Goal: Task Accomplishment & Management: Manage account settings

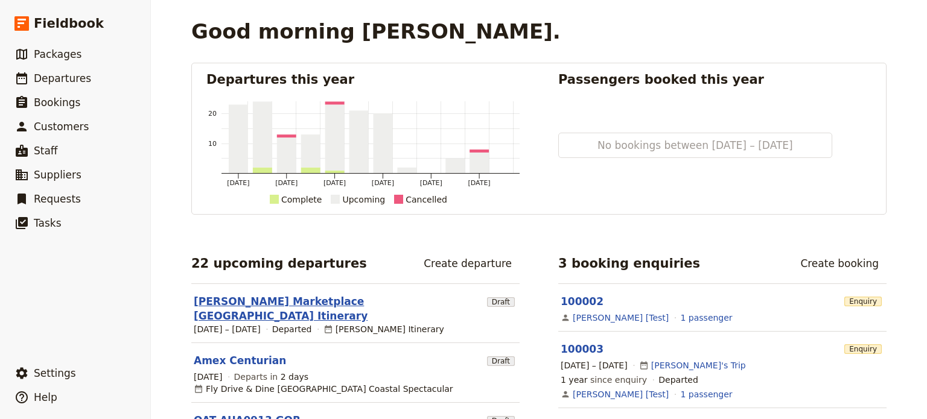
click at [273, 299] on link "[PERSON_NAME] Marketplace [GEOGRAPHIC_DATA] Itinerary" at bounding box center [338, 309] width 288 height 29
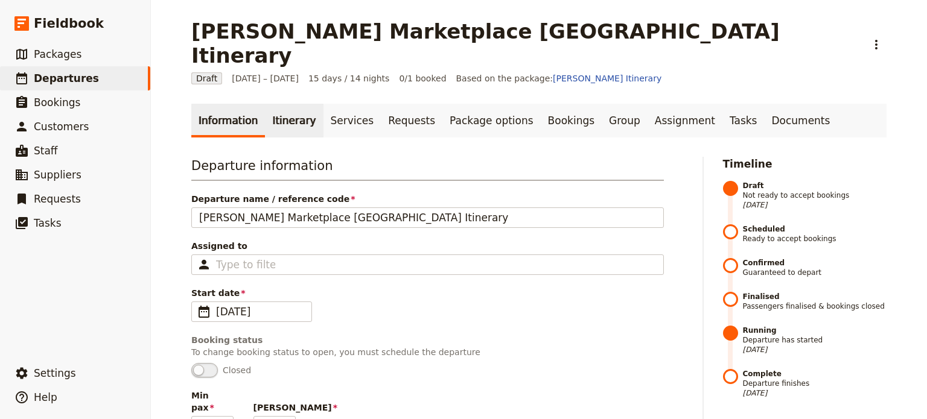
click at [269, 104] on link "Itinerary" at bounding box center [294, 121] width 58 height 34
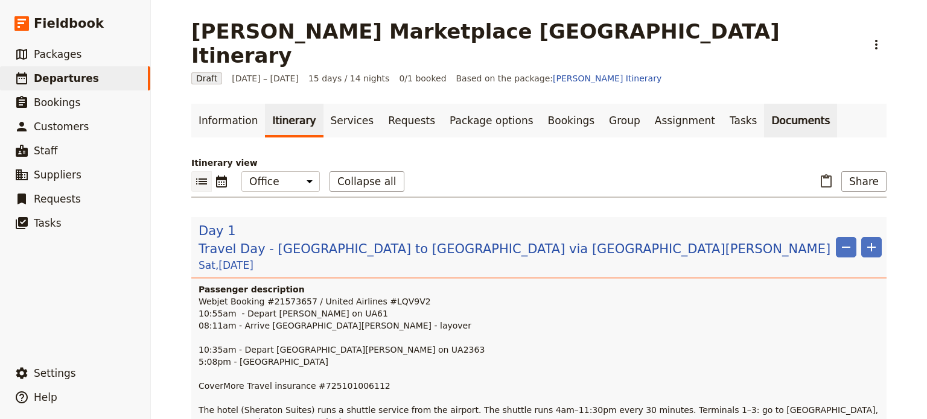
click at [764, 104] on link "Documents" at bounding box center [800, 121] width 73 height 34
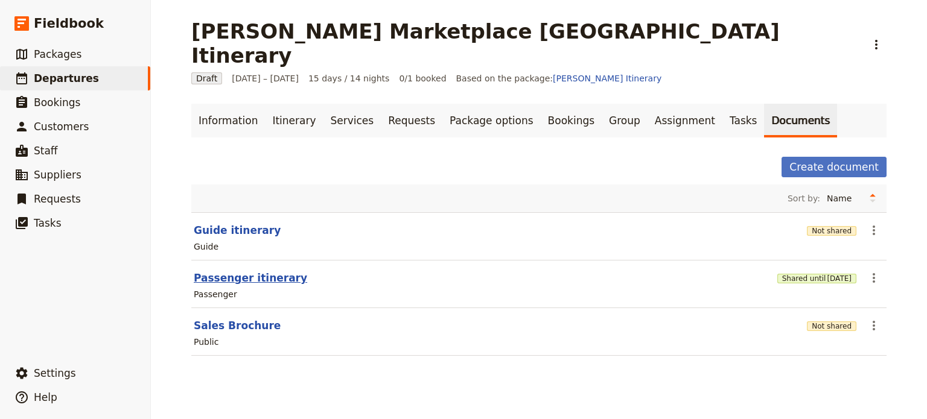
click at [220, 271] on button "Passenger itinerary" at bounding box center [250, 278] width 113 height 14
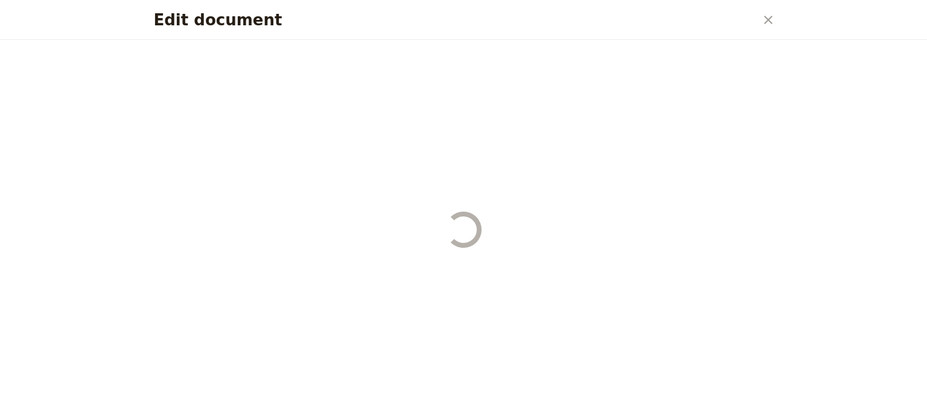
select select "PASSENGER"
select select "RUN_SHEET"
select select "DEFAULT"
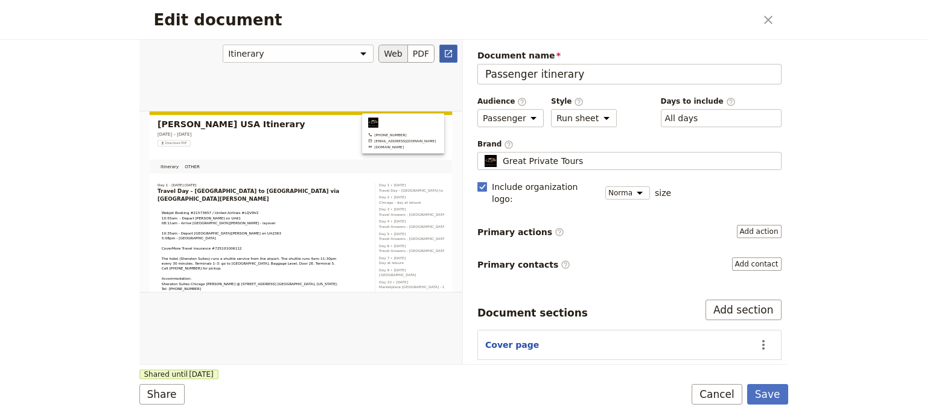
click at [444, 48] on link "​" at bounding box center [448, 54] width 18 height 18
click at [725, 395] on button "Cancel" at bounding box center [717, 394] width 51 height 21
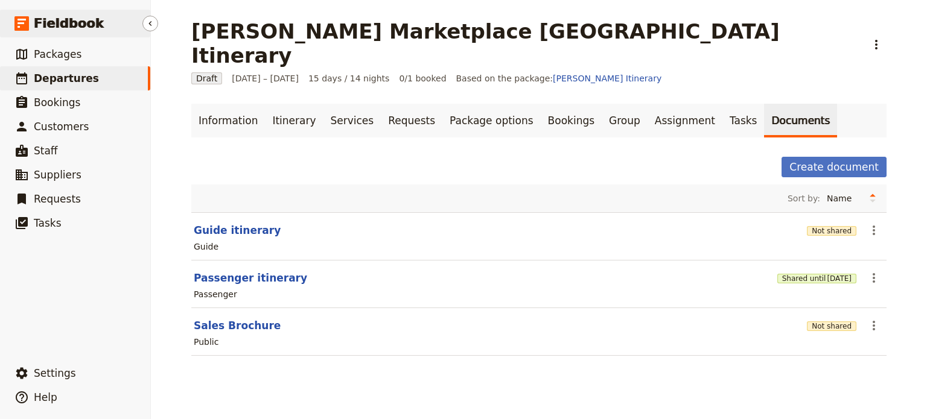
drag, startPoint x: 82, startPoint y: 58, endPoint x: 82, endPoint y: 11, distance: 47.1
click at [82, 58] on link "​ Packages" at bounding box center [75, 54] width 150 height 24
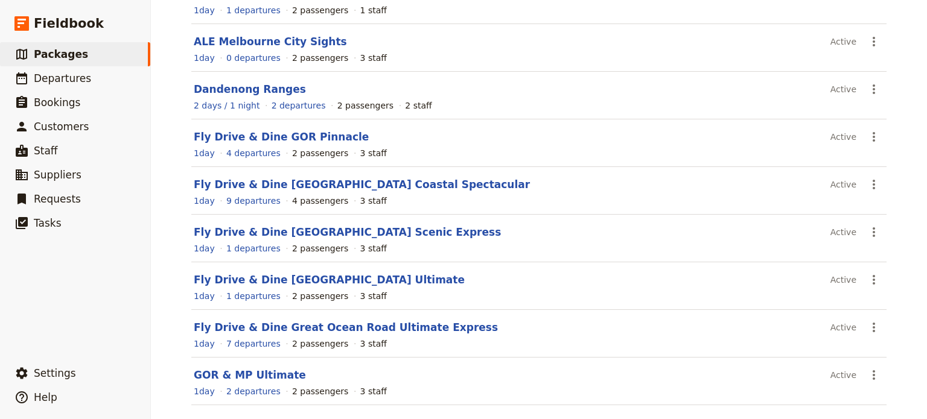
scroll to position [236, 0]
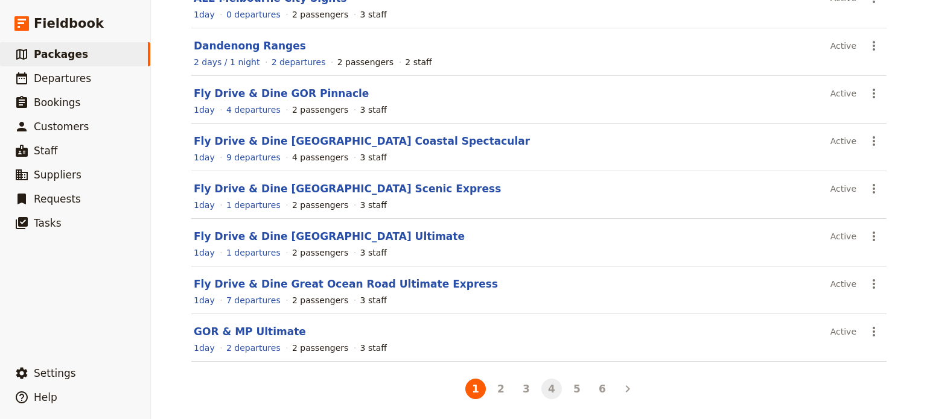
click at [550, 385] on button "4" at bounding box center [551, 389] width 21 height 21
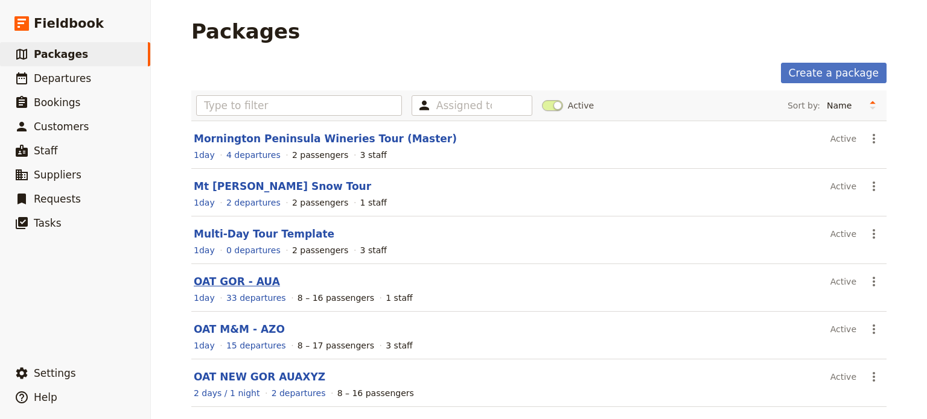
click at [248, 279] on link "OAT GOR - AUA" at bounding box center [237, 282] width 86 height 12
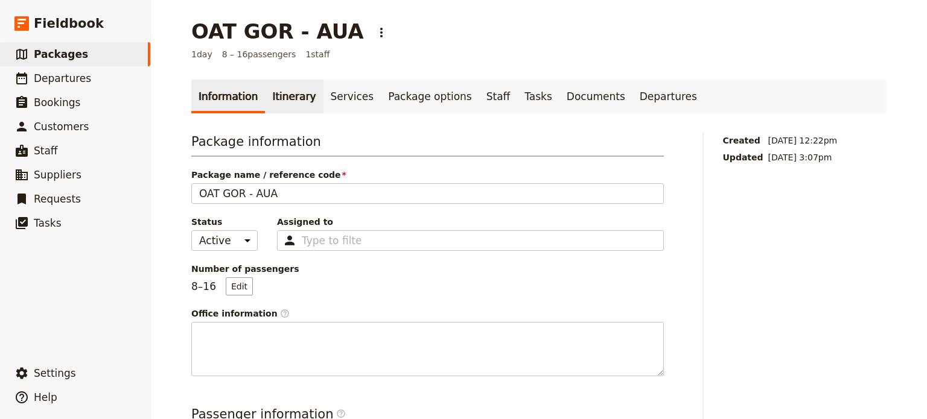
click at [278, 95] on link "Itinerary" at bounding box center [294, 97] width 58 height 34
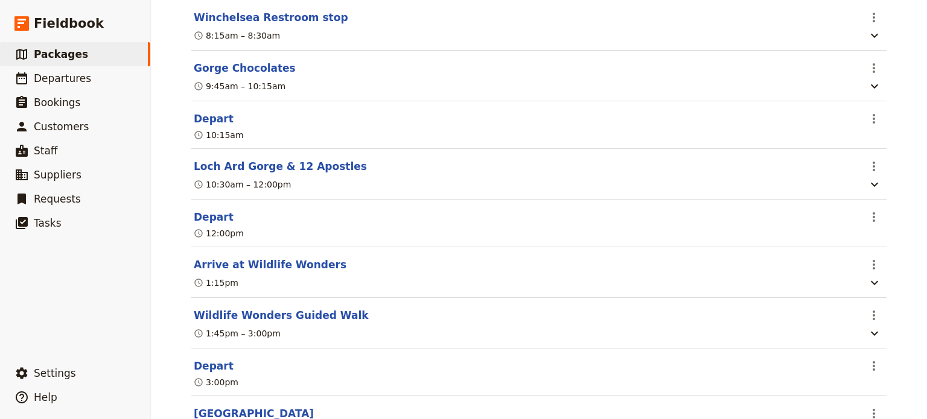
scroll to position [362, 0]
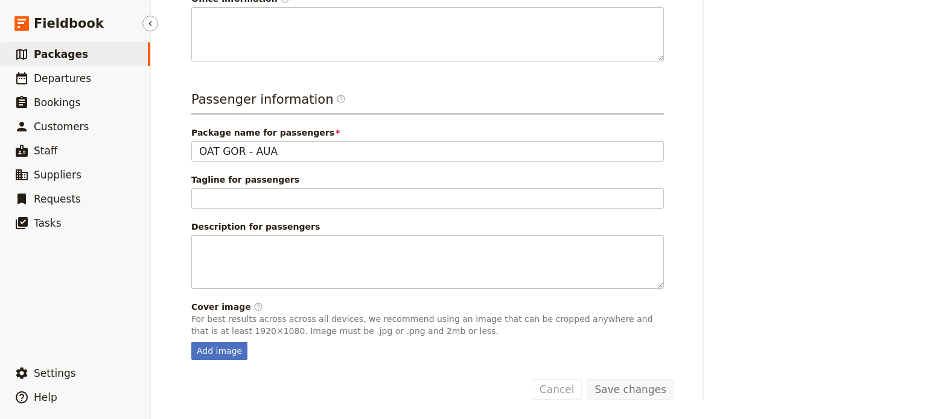
scroll to position [313, 0]
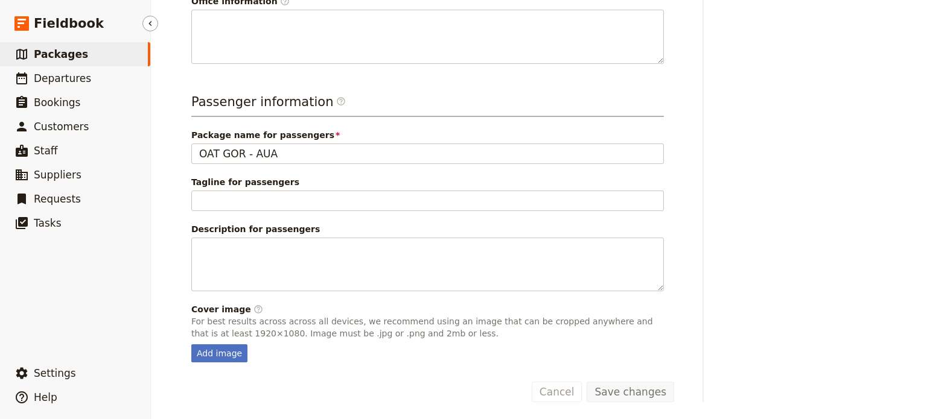
click at [82, 49] on link "​ Packages" at bounding box center [75, 54] width 150 height 24
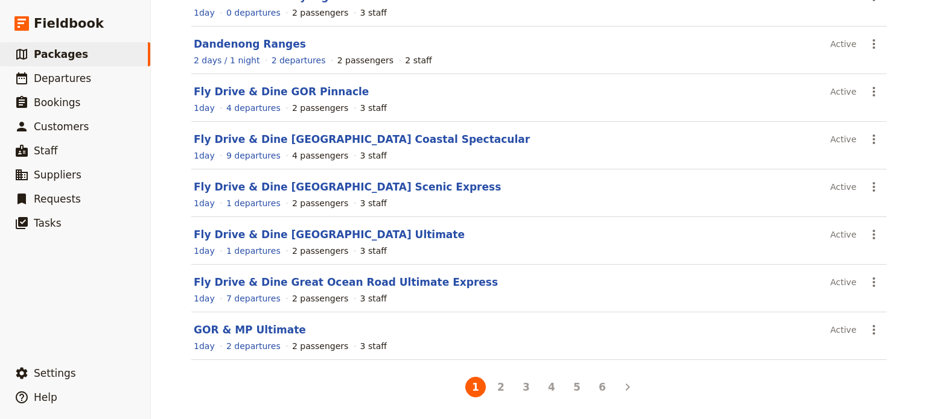
scroll to position [236, 0]
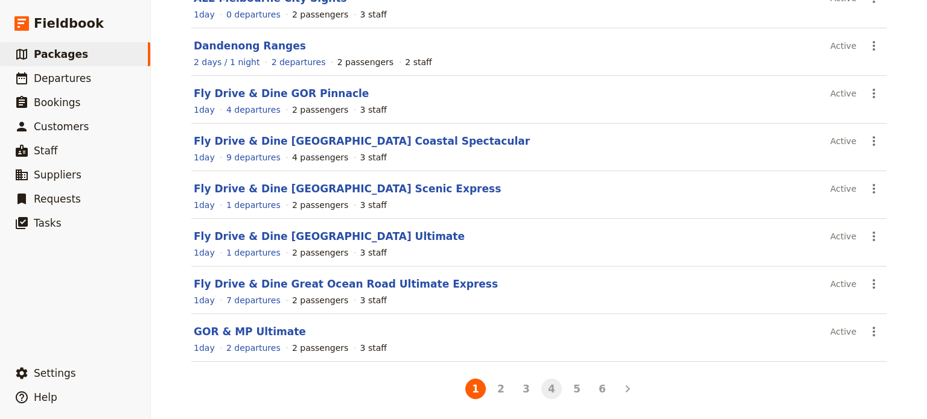
click at [547, 386] on button "4" at bounding box center [551, 389] width 21 height 21
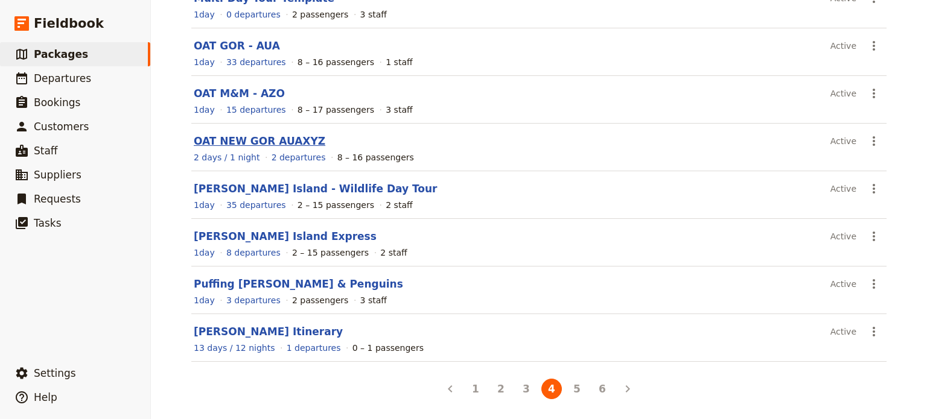
click at [269, 136] on link "OAT NEW GOR AUAXYZ" at bounding box center [260, 141] width 132 height 12
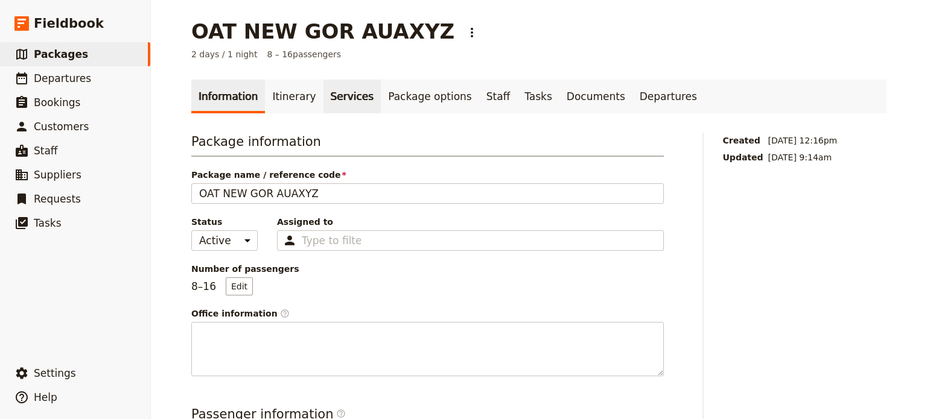
click at [335, 101] on link "Services" at bounding box center [352, 97] width 58 height 34
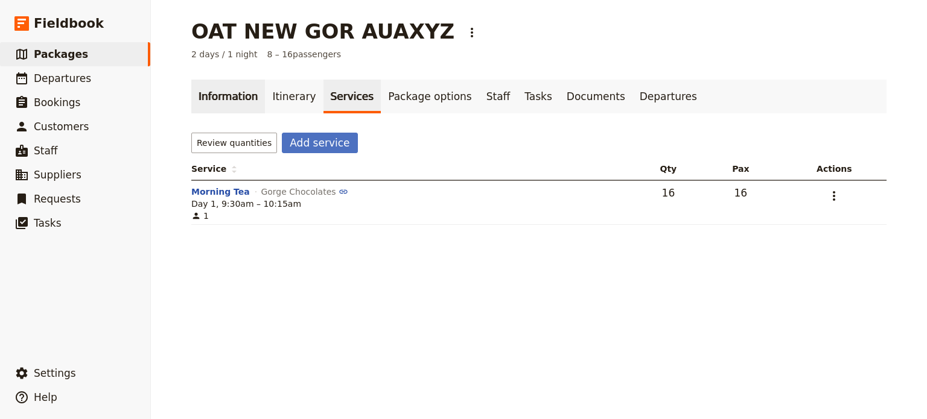
click at [230, 94] on link "Information" at bounding box center [228, 97] width 74 height 34
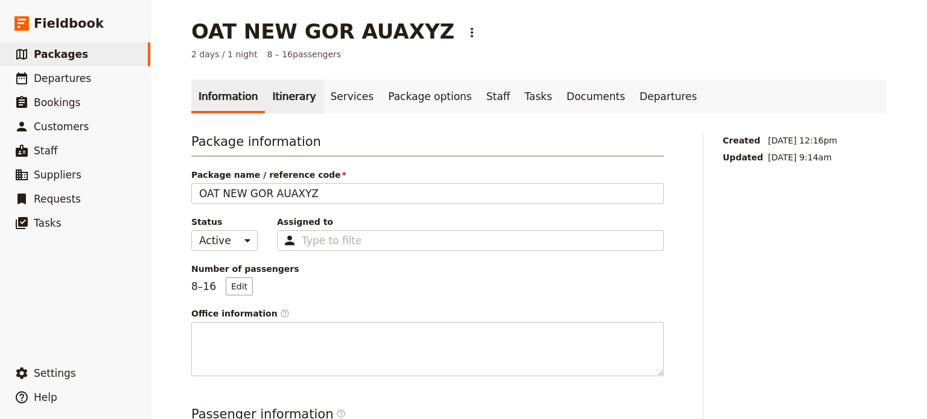
click at [268, 103] on link "Itinerary" at bounding box center [294, 97] width 58 height 34
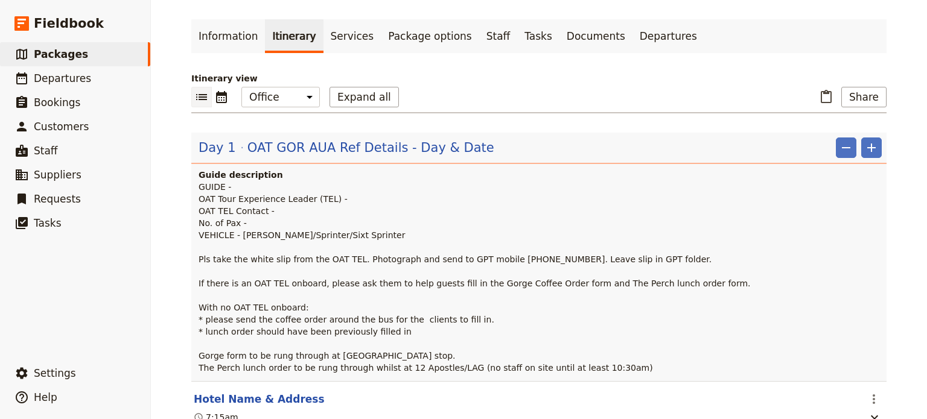
scroll to position [60, 0]
click at [340, 147] on span "OAT GOR AUA Ref Details - Day & Date" at bounding box center [370, 148] width 247 height 18
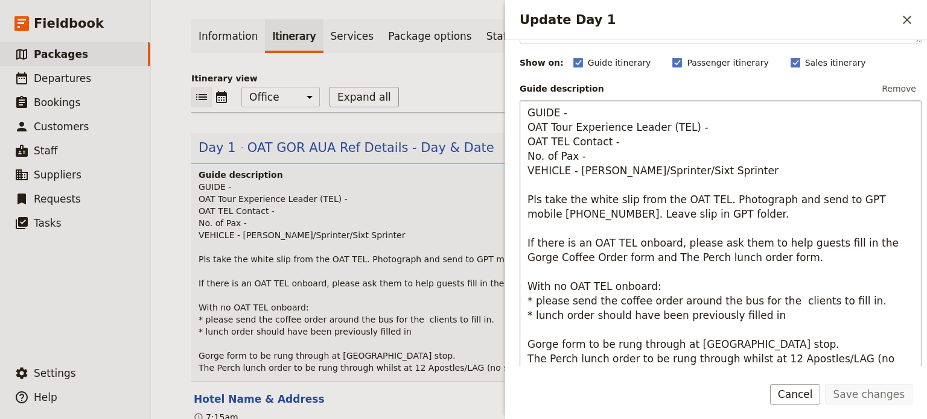
scroll to position [121, 0]
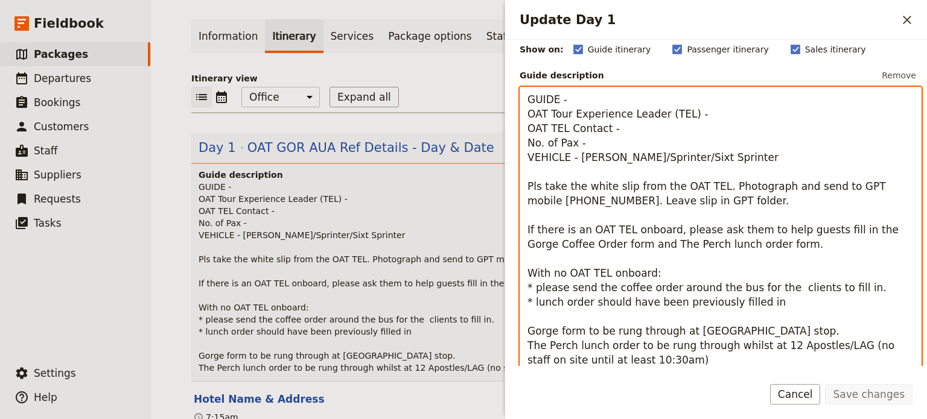
click at [788, 243] on textarea "GUIDE - OAT Tour Experience Leader (TEL) - OAT TEL Contact - No. of Pax - VEHIC…" at bounding box center [721, 230] width 402 height 286
click at [677, 363] on textarea "GUIDE - OAT Tour Experience Leader (TEL) - OAT TEL Contact - No. of Pax - VEHIC…" at bounding box center [721, 230] width 402 height 286
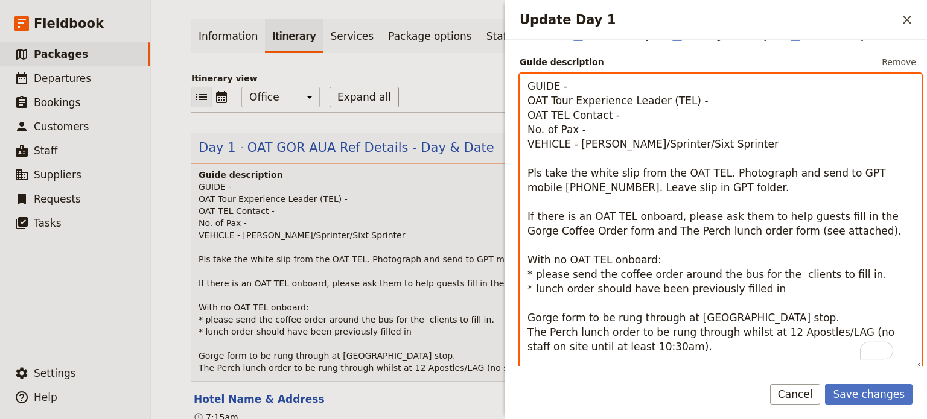
paste textarea "Please order the following sides (order 2 of each item per 6pax) • Fries, BBQ s…"
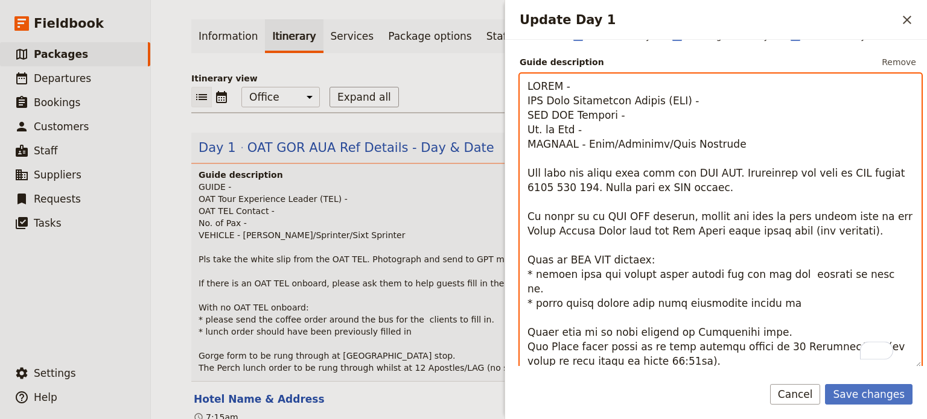
scroll to position [116, 0]
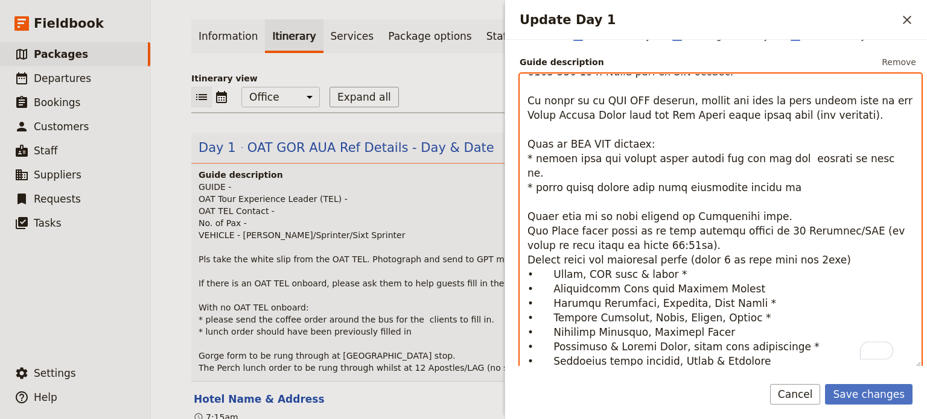
click at [664, 231] on textarea "To enrich screen reader interactions, please activate Accessibility in Grammarl…" at bounding box center [721, 221] width 402 height 295
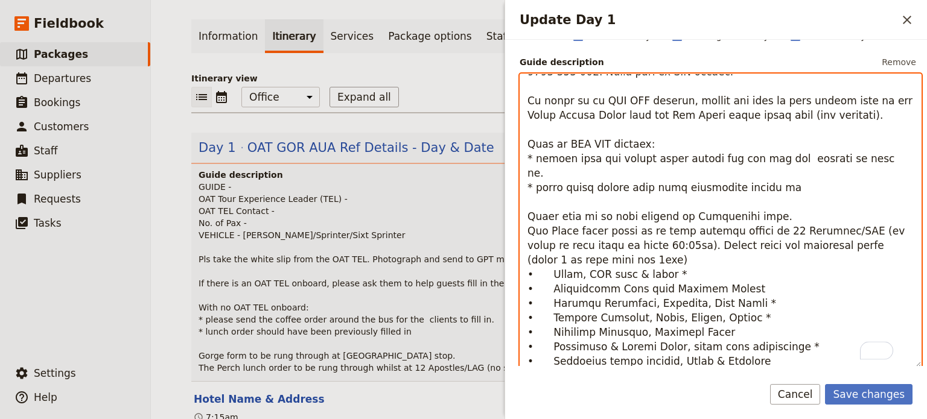
click at [683, 229] on textarea "To enrich screen reader interactions, please activate Accessibility in Grammarl…" at bounding box center [721, 221] width 402 height 295
click at [550, 243] on textarea "To enrich screen reader interactions, please activate Accessibility in Grammarl…" at bounding box center [721, 221] width 402 height 295
click at [612, 252] on textarea "To enrich screen reader interactions, please activate Accessibility in Grammarl…" at bounding box center [721, 221] width 402 height 295
click at [613, 243] on textarea "To enrich screen reader interactions, please activate Accessibility in Grammarl…" at bounding box center [721, 221] width 402 height 295
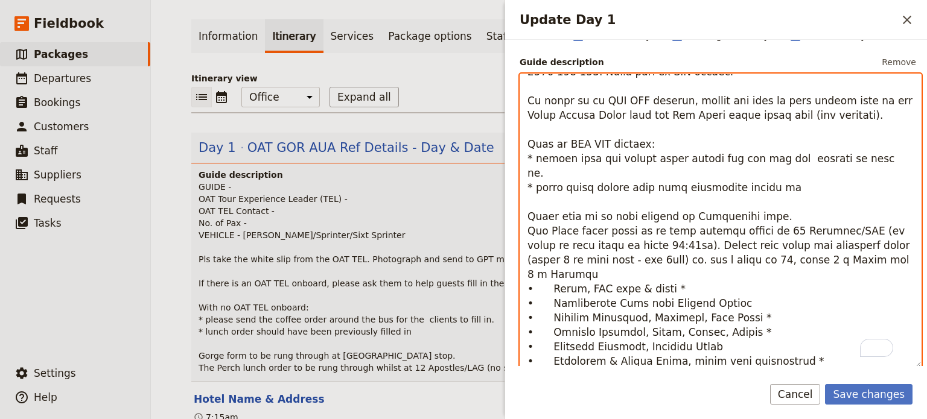
scroll to position [137, 0]
click at [660, 255] on textarea "To enrich screen reader interactions, please activate Accessibility in Grammarl…" at bounding box center [721, 221] width 402 height 295
drag, startPoint x: 763, startPoint y: 275, endPoint x: 518, endPoint y: 276, distance: 245.0
click at [518, 276] on div "Day title OAT GOR AUA Ref Details - Day & Date Departure start Departure end Sh…" at bounding box center [716, 203] width 422 height 327
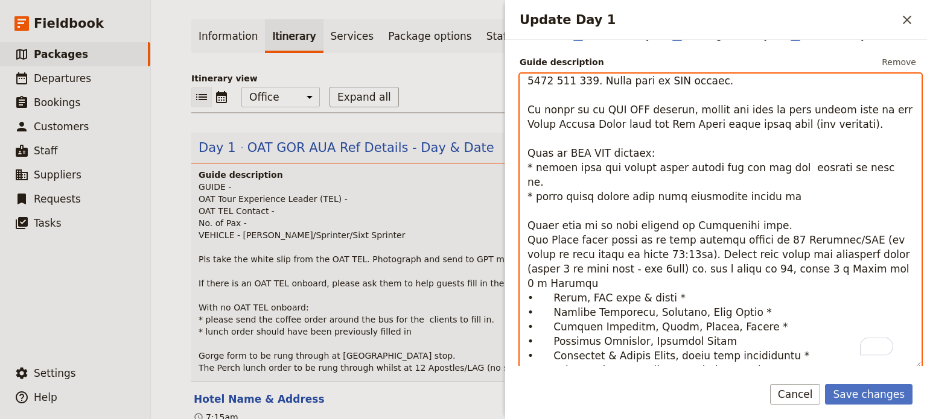
scroll to position [134, 0]
drag, startPoint x: 726, startPoint y: 310, endPoint x: 510, endPoint y: 317, distance: 216.2
click at [510, 317] on div "Day title OAT GOR AUA Ref Details - Day & Date Departure start Departure end Sh…" at bounding box center [716, 203] width 422 height 327
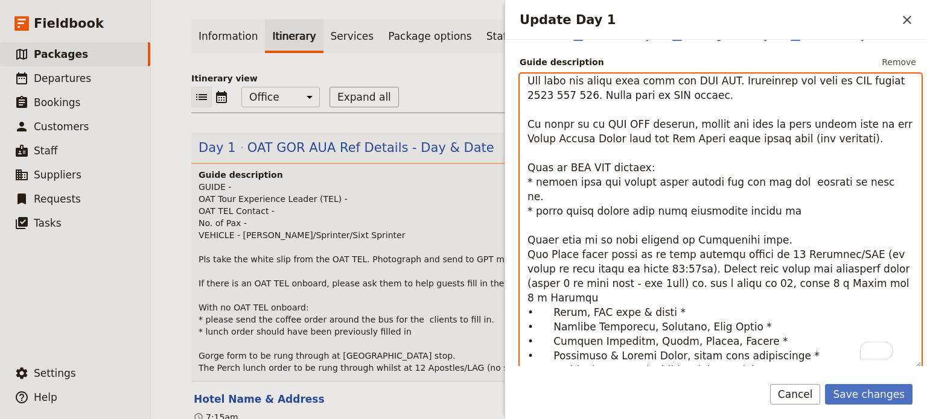
click at [820, 251] on textarea "To enrich screen reader interactions, please activate Accessibility in Grammarl…" at bounding box center [721, 221] width 402 height 295
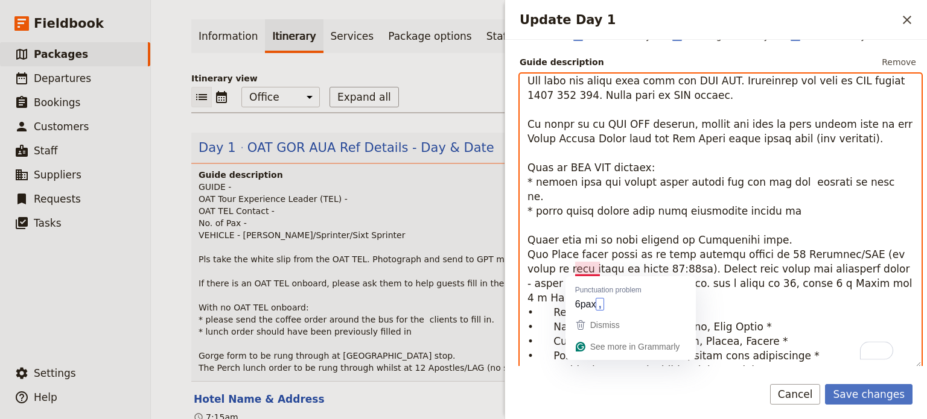
click at [601, 267] on textarea "To enrich screen reader interactions, please activate Accessibility in Grammarl…" at bounding box center [721, 221] width 402 height 295
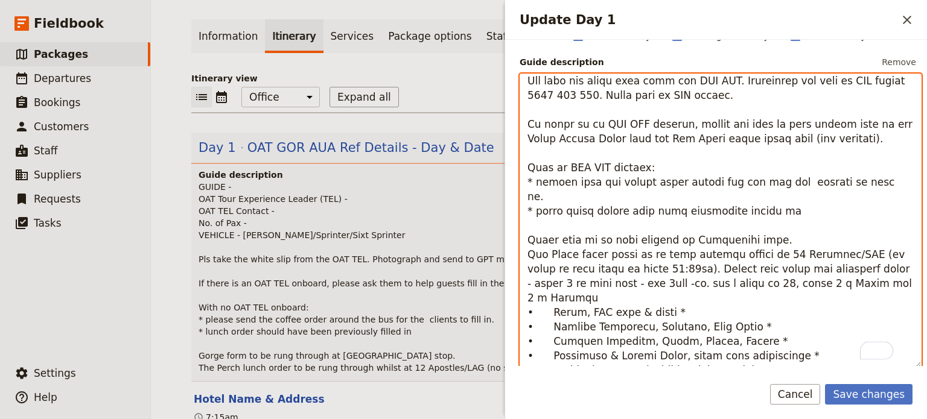
click at [555, 268] on textarea "To enrich screen reader interactions, please activate Accessibility in Grammarl…" at bounding box center [721, 221] width 402 height 295
click at [853, 272] on textarea "To enrich screen reader interactions, please activate Accessibility in Grammarl…" at bounding box center [721, 221] width 402 height 295
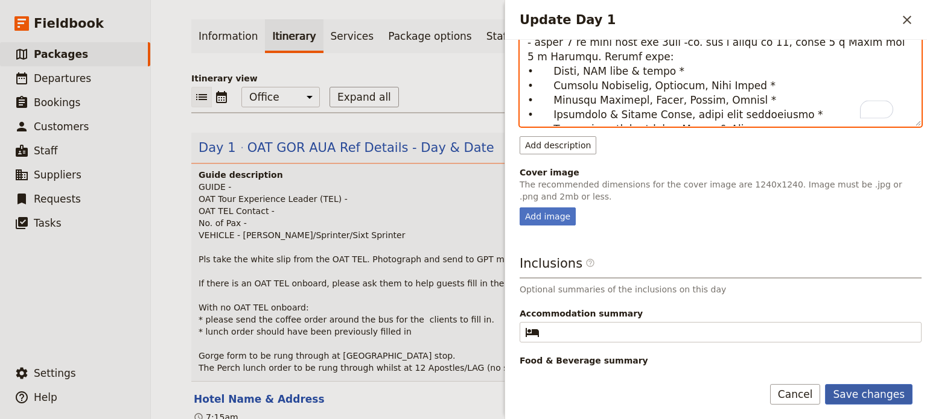
type textarea "LOREM - IPS Dolo Sitametcon Adipis (ELI) - SED DOE Tempori - Ut. la Etd - MAGNA…"
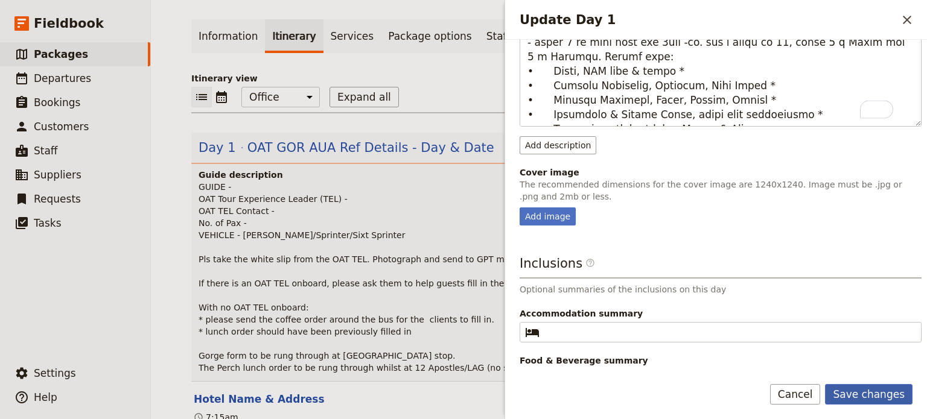
click at [864, 398] on button "Save changes" at bounding box center [869, 394] width 88 height 21
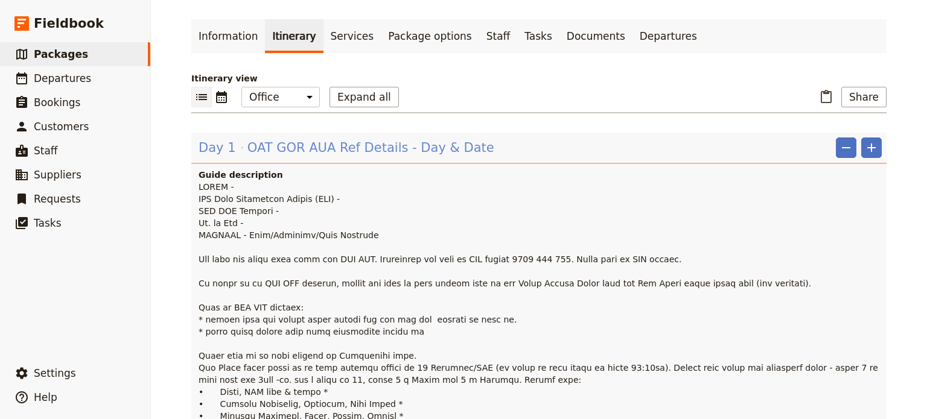
click at [311, 151] on span "OAT GOR AUA Ref Details - Day & Date" at bounding box center [370, 148] width 247 height 18
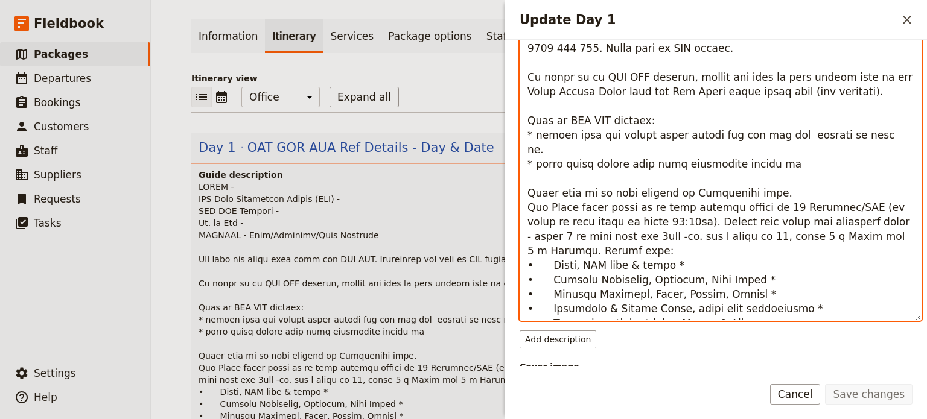
click at [529, 179] on textarea "To enrich screen reader interactions, please activate Accessibility in Grammarl…" at bounding box center [721, 174] width 402 height 295
click at [792, 174] on textarea "To enrich screen reader interactions, please activate Accessibility in Grammarl…" at bounding box center [721, 174] width 402 height 295
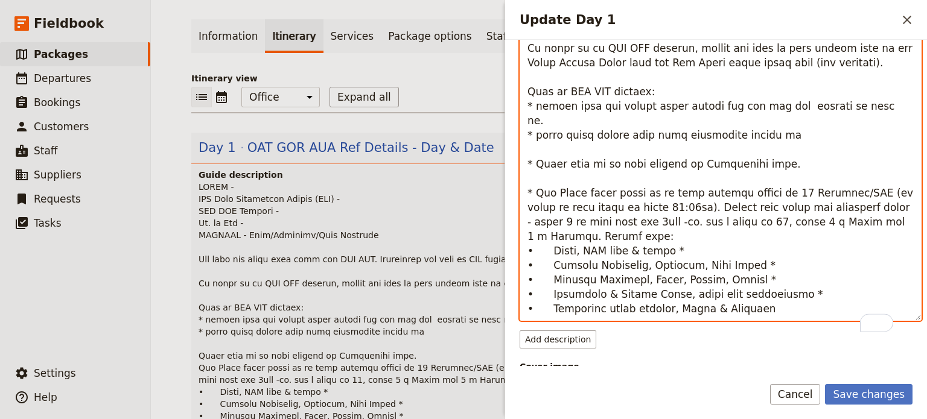
click at [746, 308] on textarea "To enrich screen reader interactions, please activate Accessibility in Grammarl…" at bounding box center [721, 174] width 402 height 295
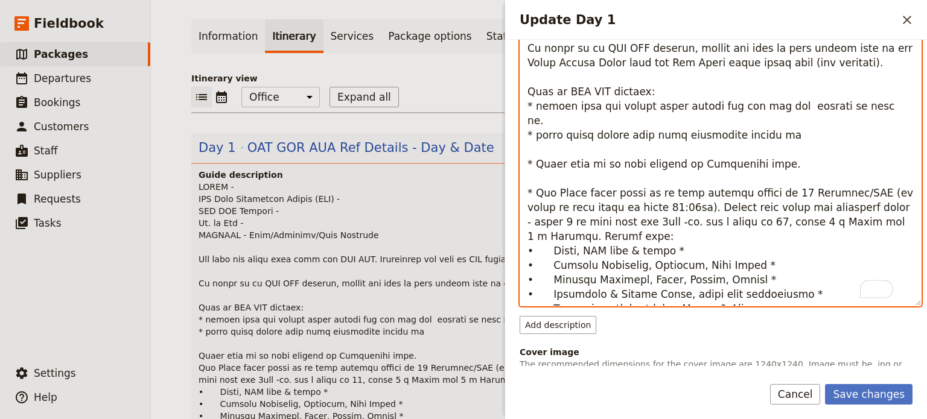
drag, startPoint x: 766, startPoint y: 295, endPoint x: 526, endPoint y: 177, distance: 268.0
click at [526, 177] on textarea "To enrich screen reader interactions, please activate Accessibility in Grammarl…" at bounding box center [721, 159] width 402 height 295
type textarea "LOREM - IPS Dolo Sitametcon Adipis (ELI) - SED DOE Tempori - Ut. la Etd - MAGNA…"
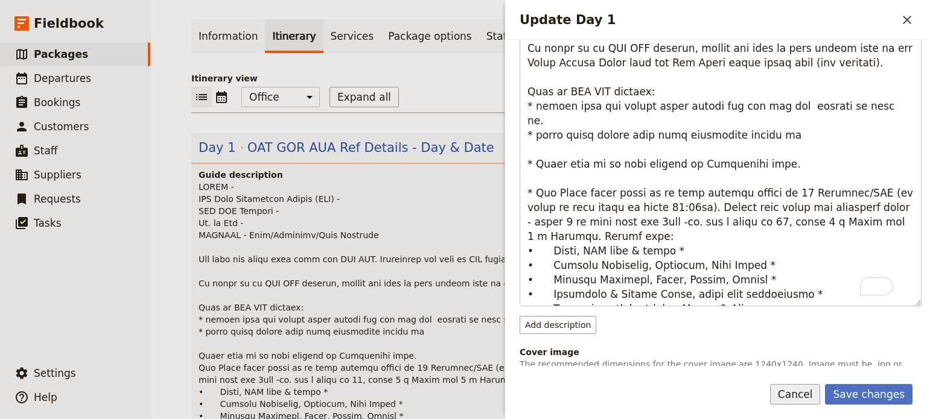
click at [814, 396] on button "Cancel" at bounding box center [795, 394] width 51 height 21
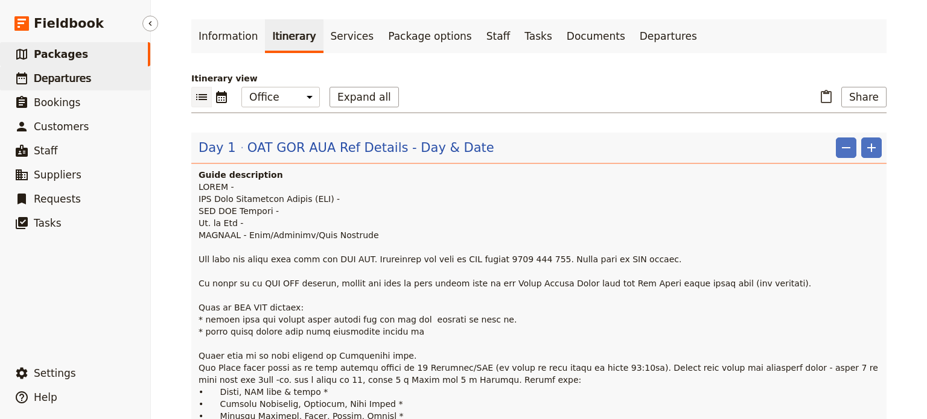
click at [69, 79] on span "Departures" at bounding box center [62, 78] width 57 height 12
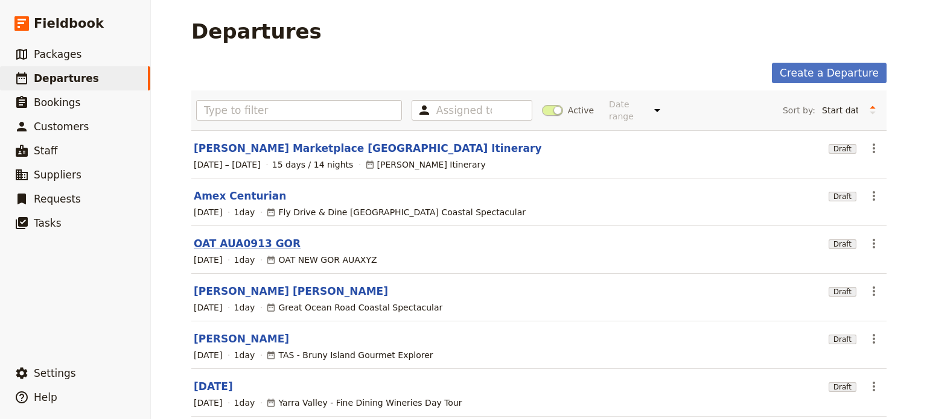
click at [209, 237] on link "OAT AUA0913 GOR" at bounding box center [247, 244] width 107 height 14
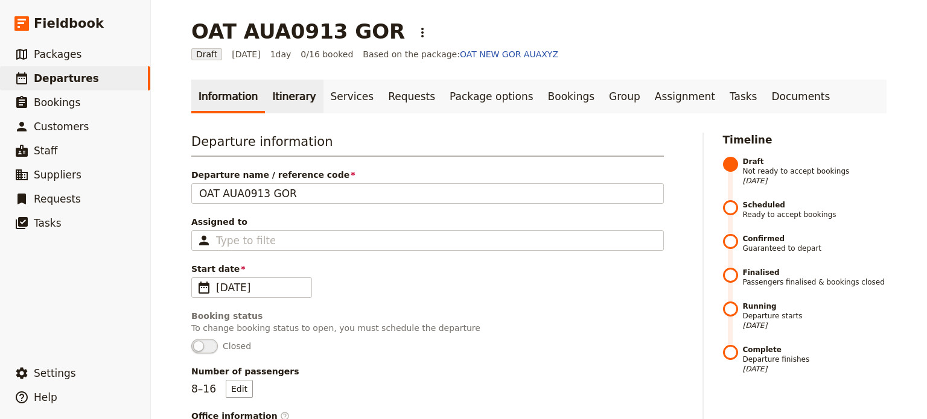
click at [287, 98] on link "Itinerary" at bounding box center [294, 97] width 58 height 34
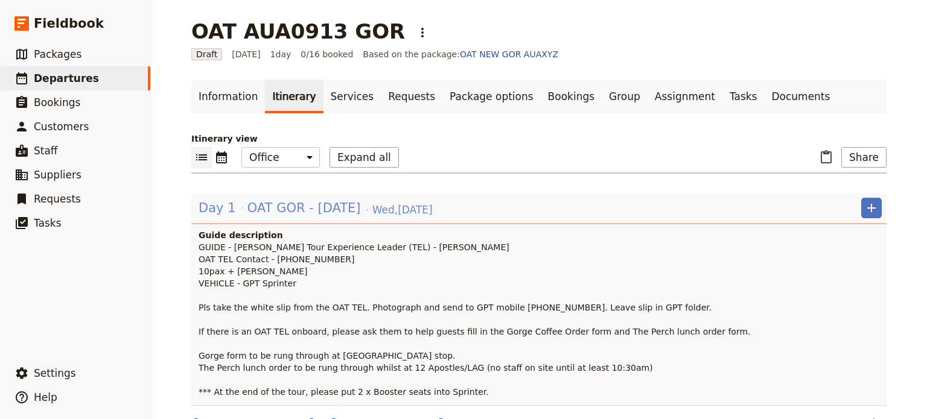
click at [257, 215] on span "OAT GOR - [DATE]" at bounding box center [303, 208] width 113 height 18
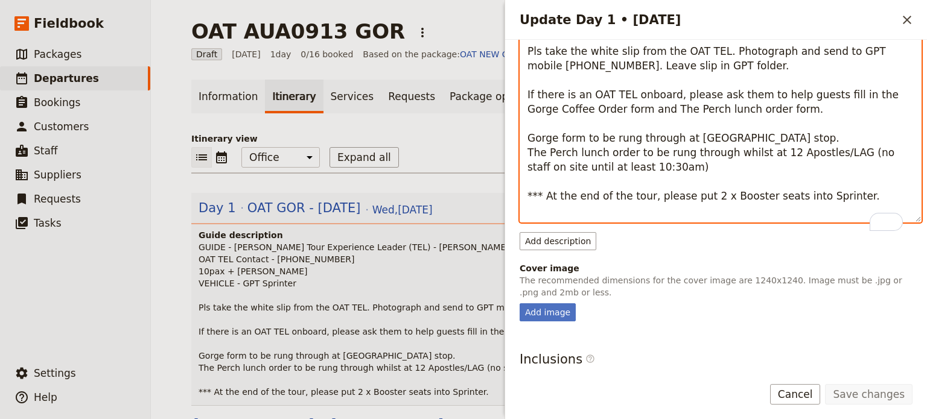
drag, startPoint x: 688, startPoint y: 180, endPoint x: 518, endPoint y: 166, distance: 170.2
click at [518, 166] on div "Day title OAT GOR - [DATE] Departure start Departure end Short summary 150 / 15…" at bounding box center [716, 203] width 422 height 327
paste textarea "* The Perch lunch order to be rung through whilst at 12 Apostles/LAG (no staff …"
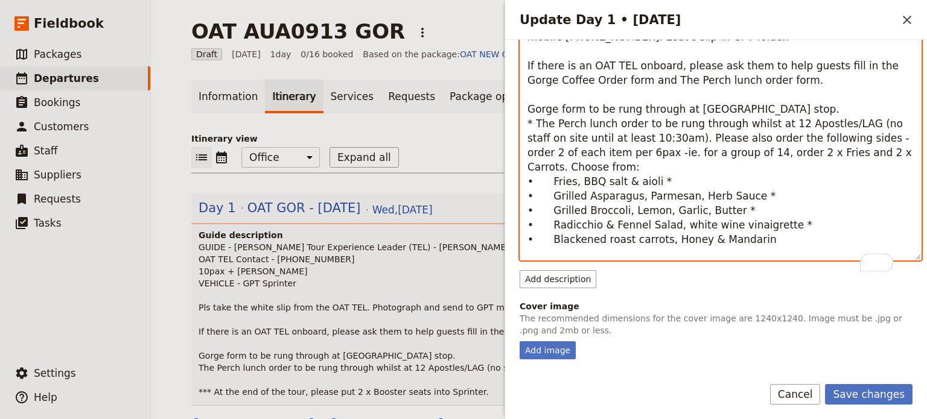
click at [521, 124] on textarea "GUIDE - [PERSON_NAME] Tour Experience Leader (TEL) - [PERSON_NAME] OAT TEL Cont…" at bounding box center [721, 113] width 402 height 295
type textarea "GUIDE - [PERSON_NAME] Tour Experience Leader (TEL) - [PERSON_NAME] OAT TEL Cont…"
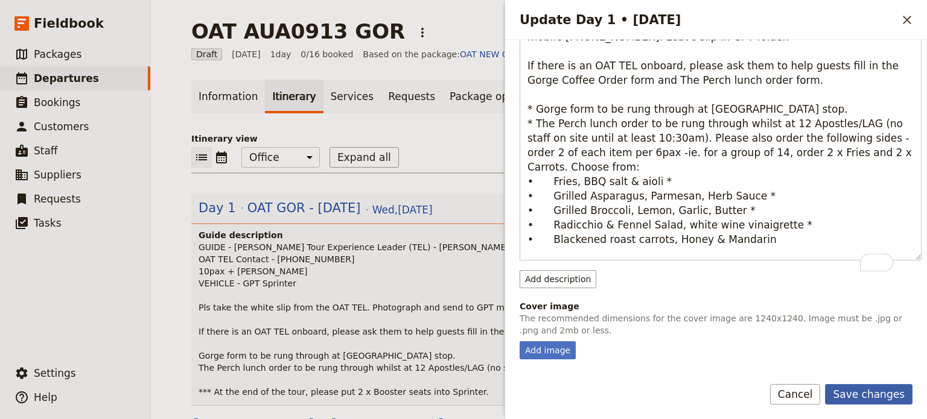
click at [864, 398] on button "Save changes" at bounding box center [869, 394] width 88 height 21
